Goal: Task Accomplishment & Management: Complete application form

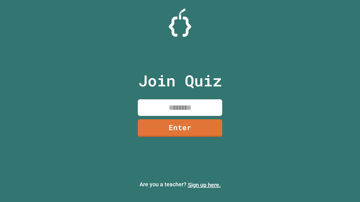
click at [204, 185] on link "Sign up here." at bounding box center [204, 185] width 33 height 7
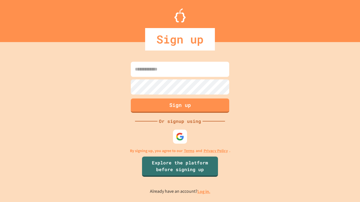
click at [204, 192] on link "Log in." at bounding box center [203, 192] width 13 height 6
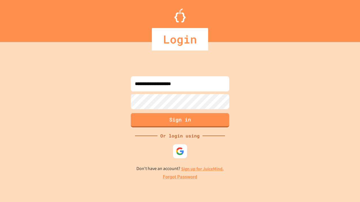
type input "**********"
